Goal: Information Seeking & Learning: Learn about a topic

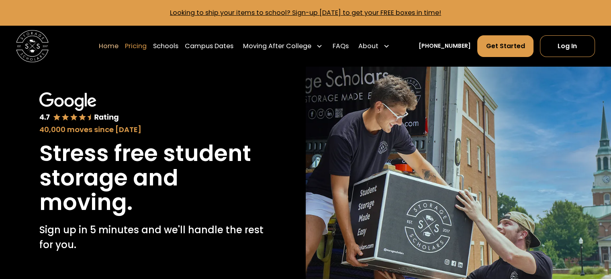
click at [147, 42] on link "Pricing" at bounding box center [136, 46] width 22 height 22
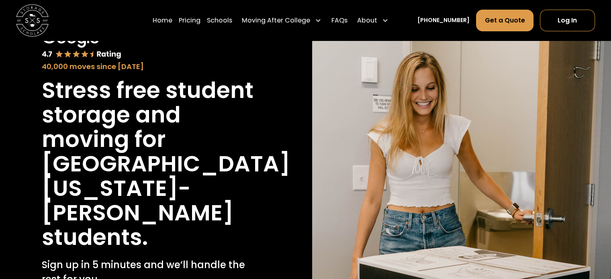
scroll to position [257, 0]
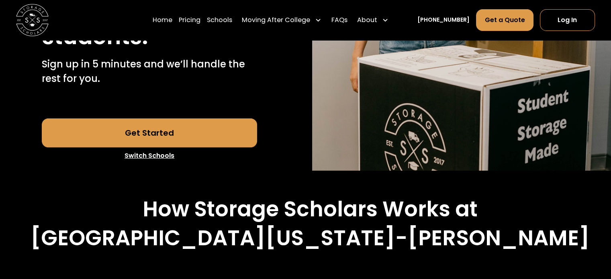
click at [143, 147] on link "Switch Schools" at bounding box center [149, 155] width 215 height 17
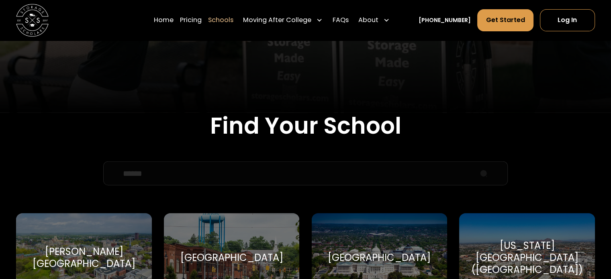
scroll to position [281, 0]
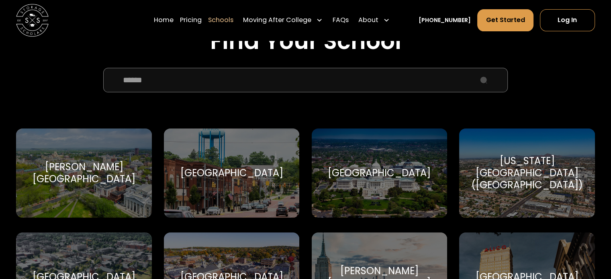
click at [153, 80] on input "School Select Form" at bounding box center [305, 80] width 404 height 24
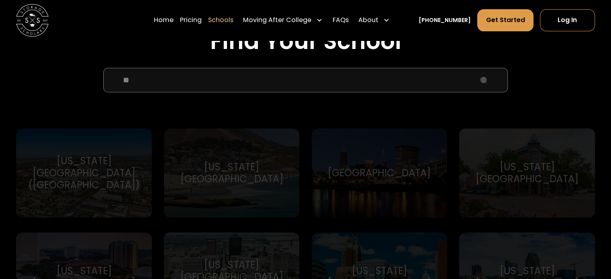
type input "*"
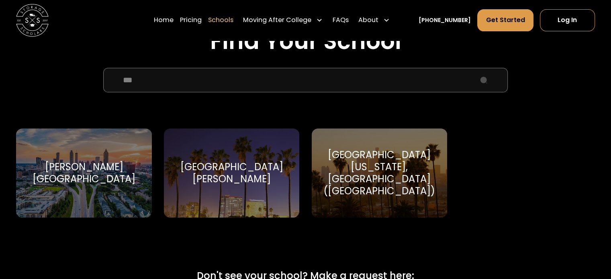
type input "***"
click at [225, 190] on div "Santa Clara University Santa Clara University" at bounding box center [231, 173] width 135 height 89
click at [217, 174] on div "Santa Clara University" at bounding box center [232, 173] width 116 height 24
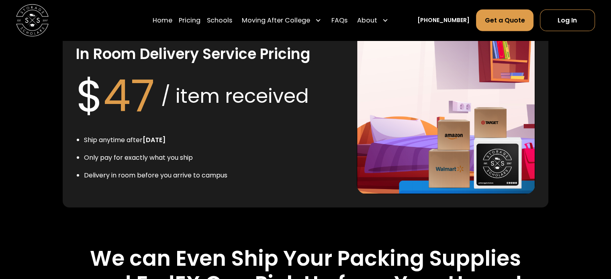
scroll to position [1727, 0]
